Goal: Task Accomplishment & Management: Use online tool/utility

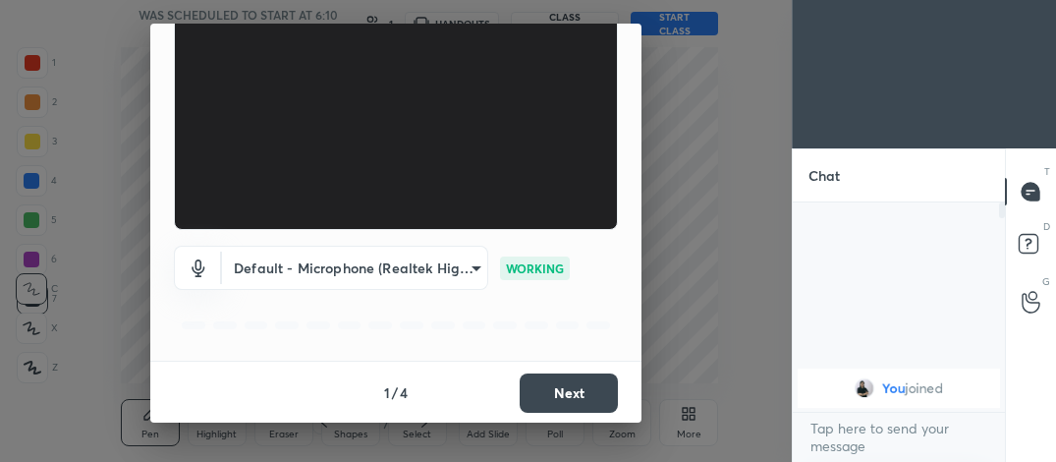
scroll to position [254, 206]
click at [609, 398] on button "Next" at bounding box center [569, 392] width 98 height 39
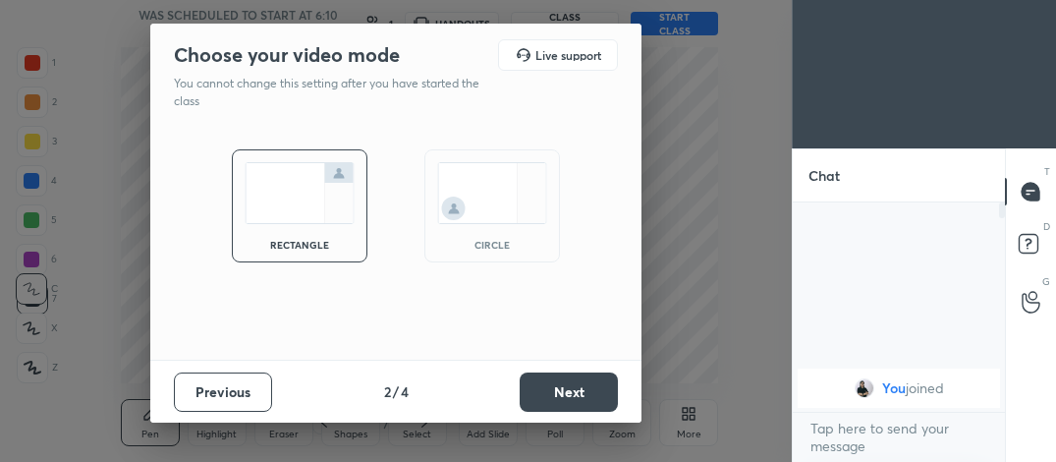
scroll to position [0, 0]
click at [531, 225] on div "circle" at bounding box center [492, 205] width 136 height 113
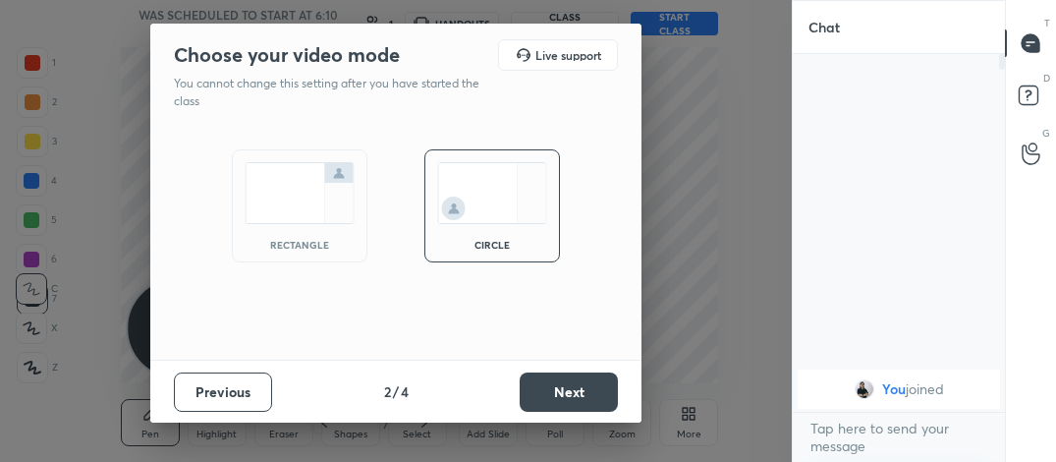
scroll to position [402, 206]
click at [575, 393] on button "Next" at bounding box center [569, 391] width 98 height 39
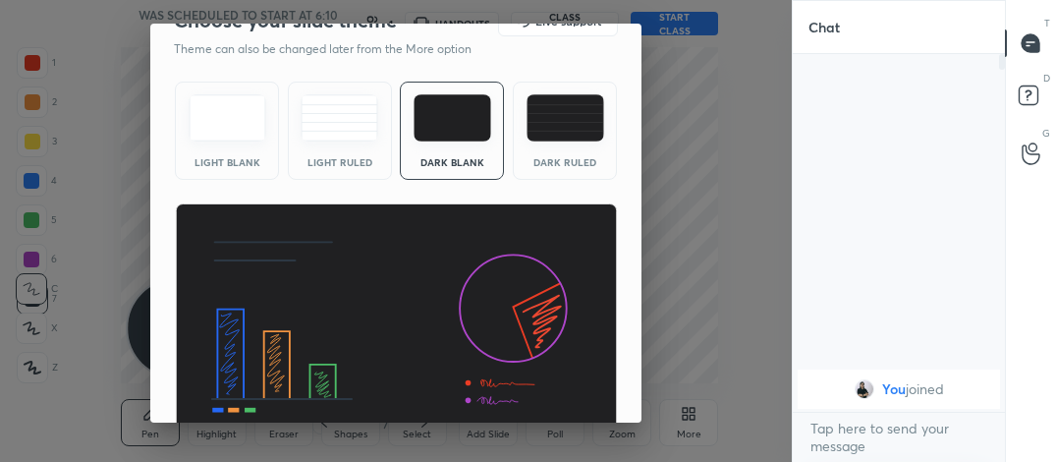
scroll to position [127, 0]
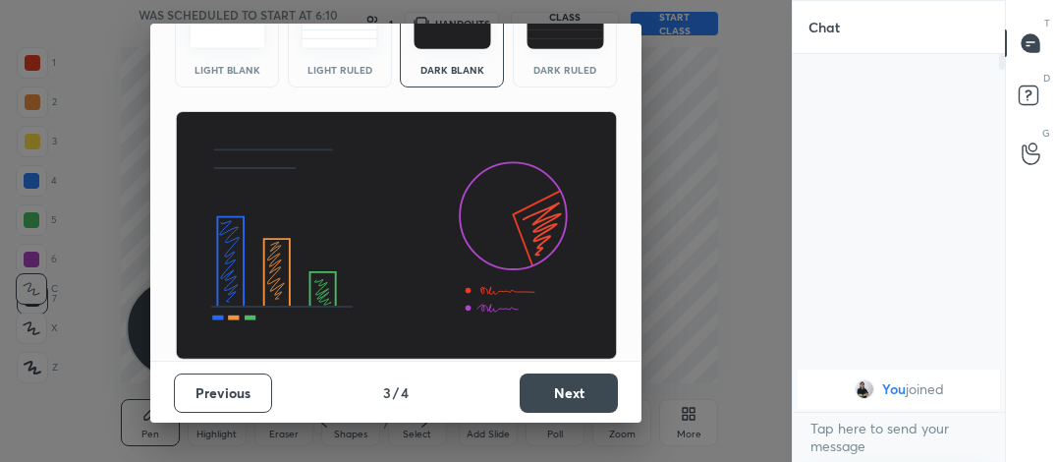
click at [582, 394] on button "Next" at bounding box center [569, 392] width 98 height 39
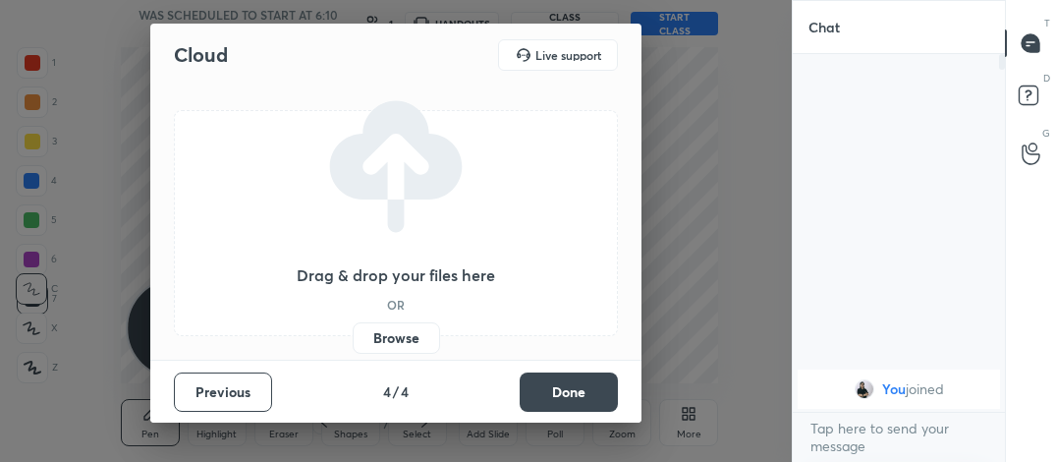
scroll to position [0, 0]
click at [550, 380] on button "Done" at bounding box center [569, 391] width 98 height 39
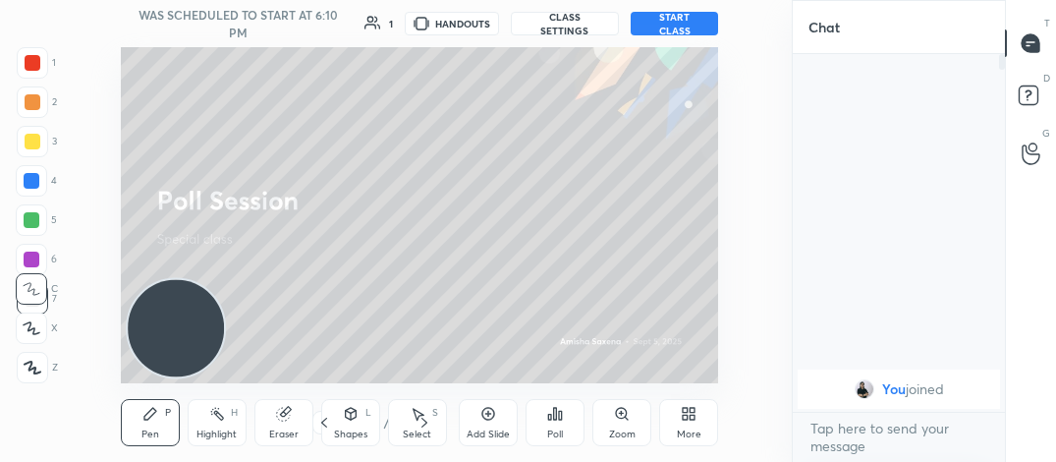
click at [679, 24] on button "START CLASS" at bounding box center [675, 24] width 88 height 24
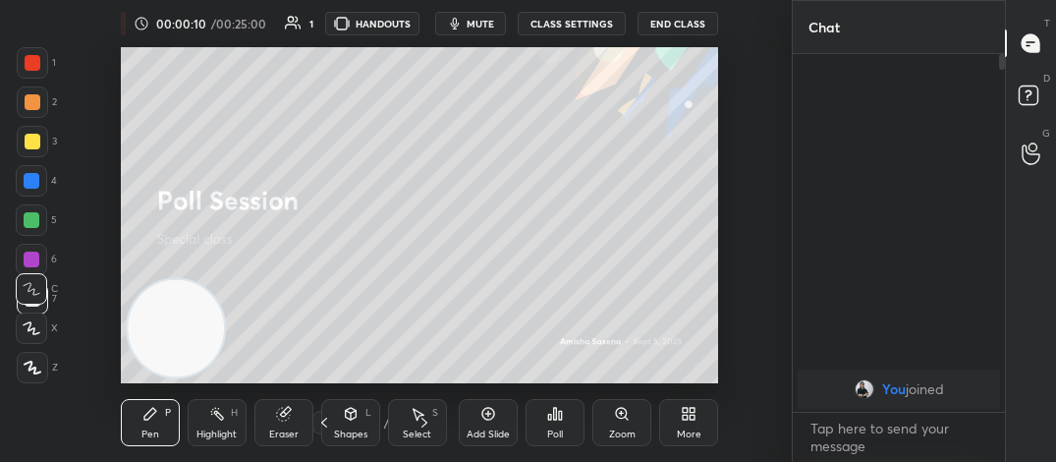
click at [679, 24] on button "End Class" at bounding box center [678, 24] width 81 height 24
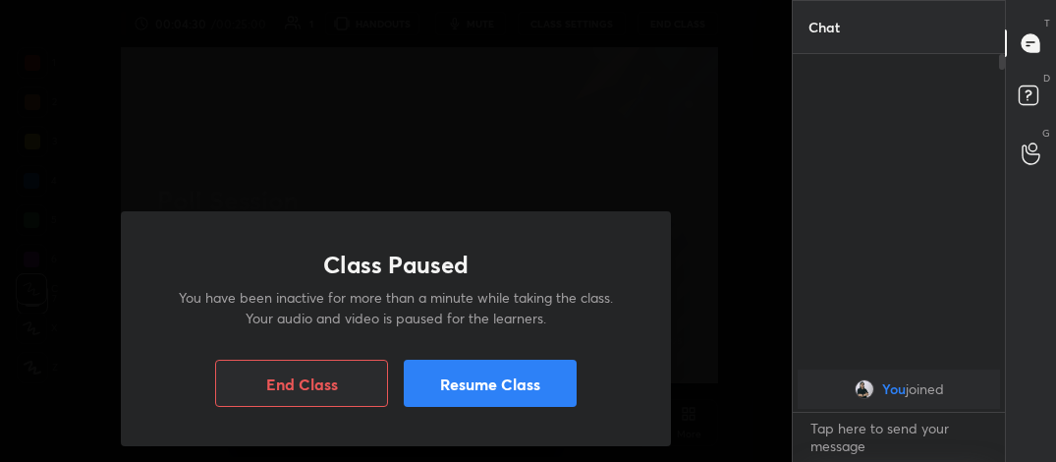
click at [557, 375] on button "Resume Class" at bounding box center [490, 383] width 173 height 47
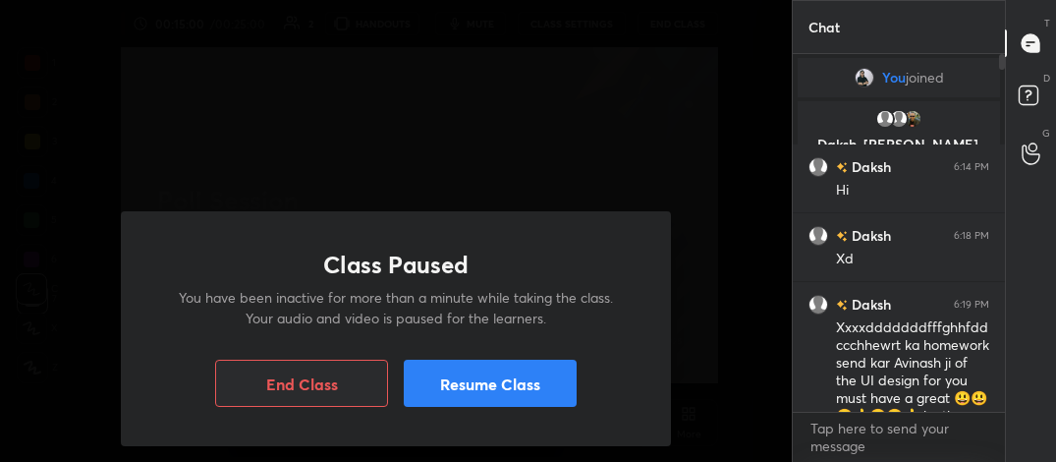
click at [498, 374] on button "Resume Class" at bounding box center [490, 383] width 173 height 47
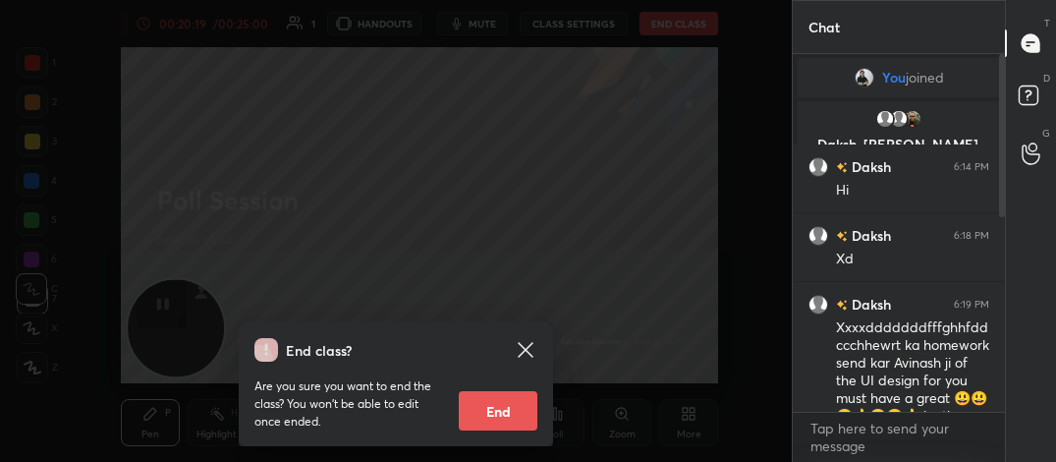
click at [486, 401] on button "End" at bounding box center [498, 410] width 79 height 39
